Goal: Task Accomplishment & Management: Use online tool/utility

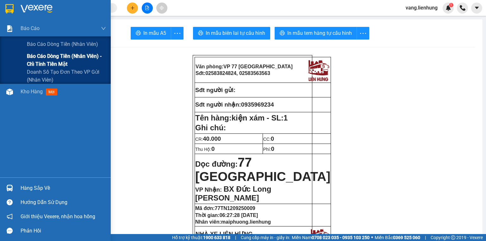
click at [52, 64] on span "Báo cáo dòng tiền (nhân viên) - chỉ tính tiền mặt" at bounding box center [66, 60] width 79 height 16
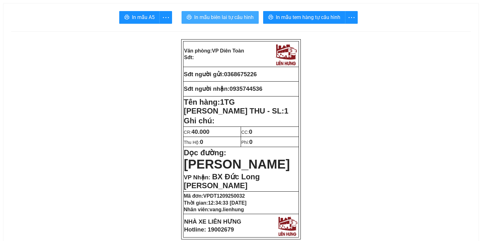
click at [209, 18] on span "In mẫu biên lai tự cấu hình" at bounding box center [223, 17] width 59 height 8
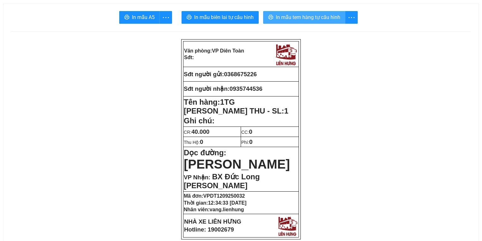
click at [290, 20] on span "In mẫu tem hàng tự cấu hình" at bounding box center [308, 17] width 65 height 8
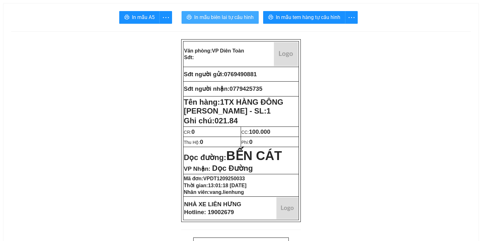
click at [211, 18] on span "In mẫu biên lai tự cấu hình" at bounding box center [223, 17] width 59 height 8
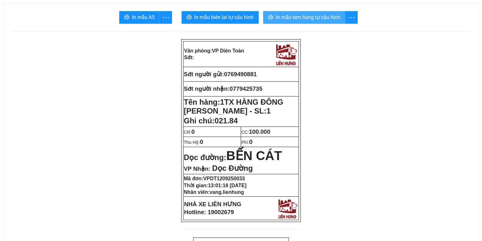
click at [286, 17] on span "In mẫu tem hàng tự cấu hình" at bounding box center [308, 17] width 65 height 8
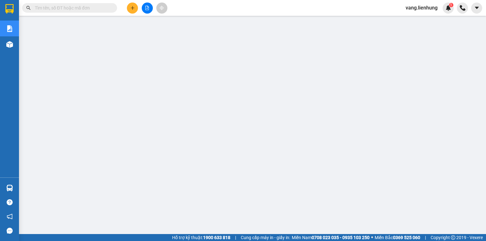
click at [409, 11] on span "vang.lienhung" at bounding box center [422, 8] width 42 height 8
click at [409, 22] on li "Đăng xuất" at bounding box center [421, 20] width 43 height 10
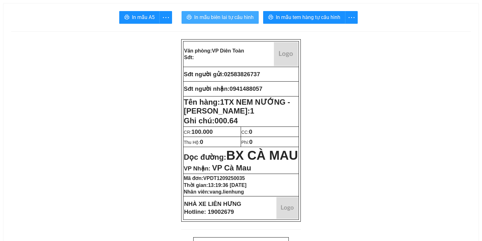
click at [225, 18] on span "In mẫu biên lai tự cấu hình" at bounding box center [223, 17] width 59 height 8
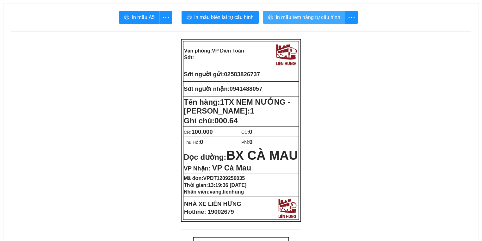
click at [316, 18] on span "In mẫu tem hàng tự cấu hình" at bounding box center [308, 17] width 65 height 8
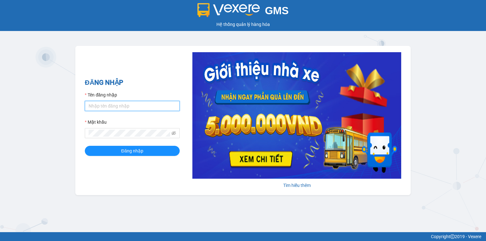
click at [122, 106] on input "Tên đăng nhập" at bounding box center [132, 106] width 95 height 10
drag, startPoint x: 114, startPoint y: 107, endPoint x: 116, endPoint y: 111, distance: 4.0
click at [114, 108] on input "Tên đăng nhập" at bounding box center [132, 106] width 95 height 10
type input "baoquyen.lienhung"
click at [85, 146] on button "Đăng nhập" at bounding box center [132, 151] width 95 height 10
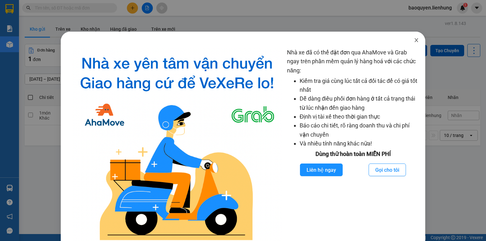
click at [414, 37] on span "Close" at bounding box center [417, 41] width 18 height 18
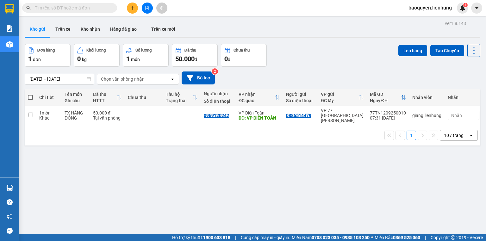
click at [70, 6] on input "text" at bounding box center [72, 7] width 75 height 7
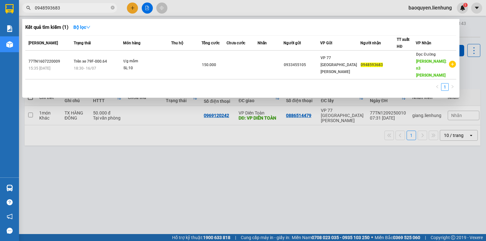
type input "0948593683"
click at [70, 72] on div "Mã ĐH Trạng thái Món hàng Thu hộ Tổng cước Chưa cước Nhãn Người gửi VP Gửi Ngườ…" at bounding box center [240, 64] width 431 height 59
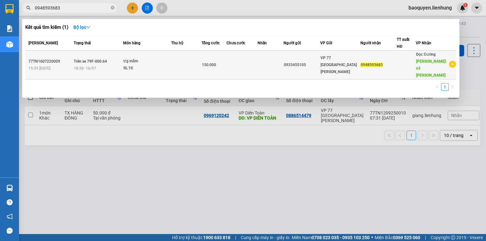
click at [75, 66] on span "18:30 - 16/07" at bounding box center [85, 68] width 22 height 4
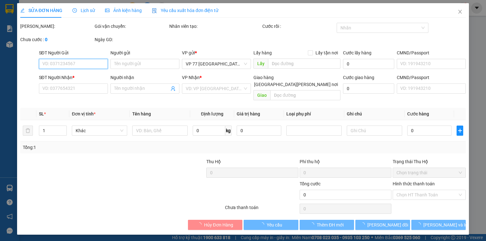
type input "0933455105"
type input "0948593683"
type input "n3 trung lương"
type input "150.000"
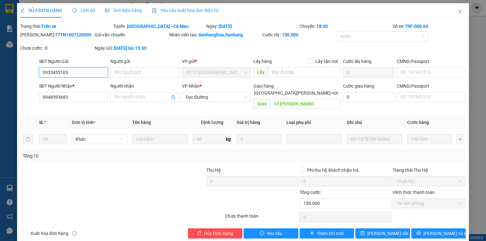
click at [84, 71] on input "0933455105" at bounding box center [73, 72] width 69 height 10
drag, startPoint x: 84, startPoint y: 71, endPoint x: 72, endPoint y: 74, distance: 13.1
click at [64, 98] on input "0948593683" at bounding box center [73, 97] width 69 height 10
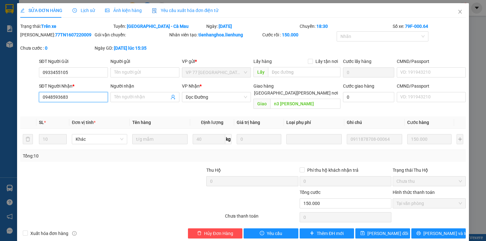
click at [67, 99] on input "0948593683" at bounding box center [73, 97] width 69 height 10
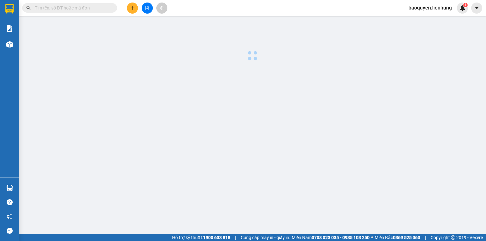
click at [265, 1] on div "Kết quả tìm kiếm ( 0 ) Bộ lọc No Data baoquyen.lienhung 1" at bounding box center [243, 8] width 486 height 16
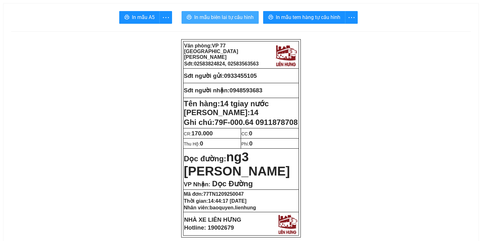
click at [220, 15] on span "In mẫu biên lai tự cấu hình" at bounding box center [223, 17] width 59 height 8
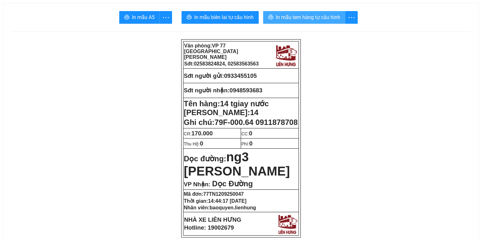
click at [303, 18] on span "In mẫu tem hàng tự cấu hình" at bounding box center [308, 17] width 65 height 8
